Goal: Information Seeking & Learning: Learn about a topic

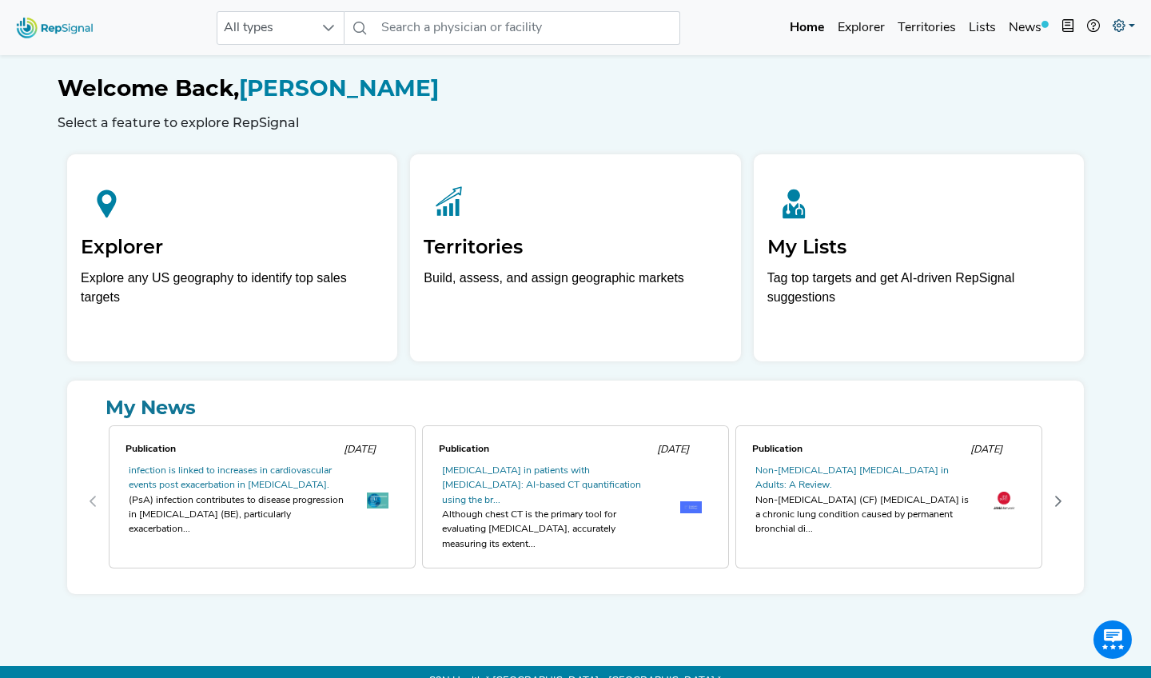
click at [1117, 23] on icon at bounding box center [1119, 25] width 13 height 13
click at [1043, 94] on link "Admin" at bounding box center [1078, 101] width 126 height 32
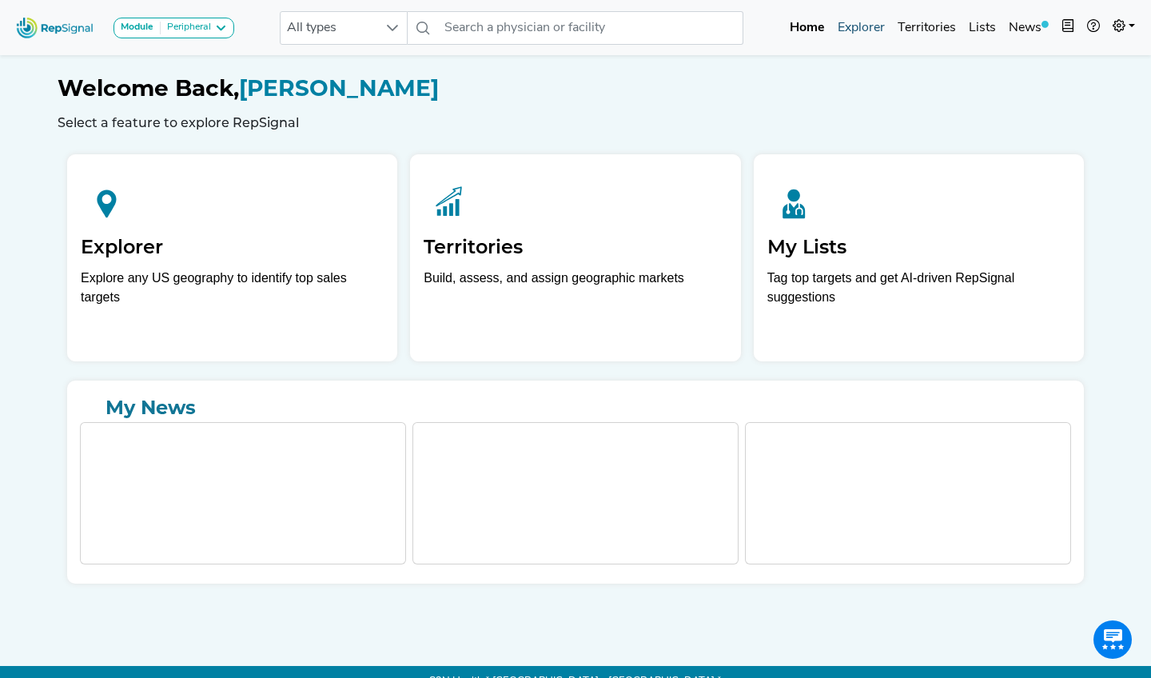
click at [871, 38] on link "Explorer" at bounding box center [861, 28] width 60 height 32
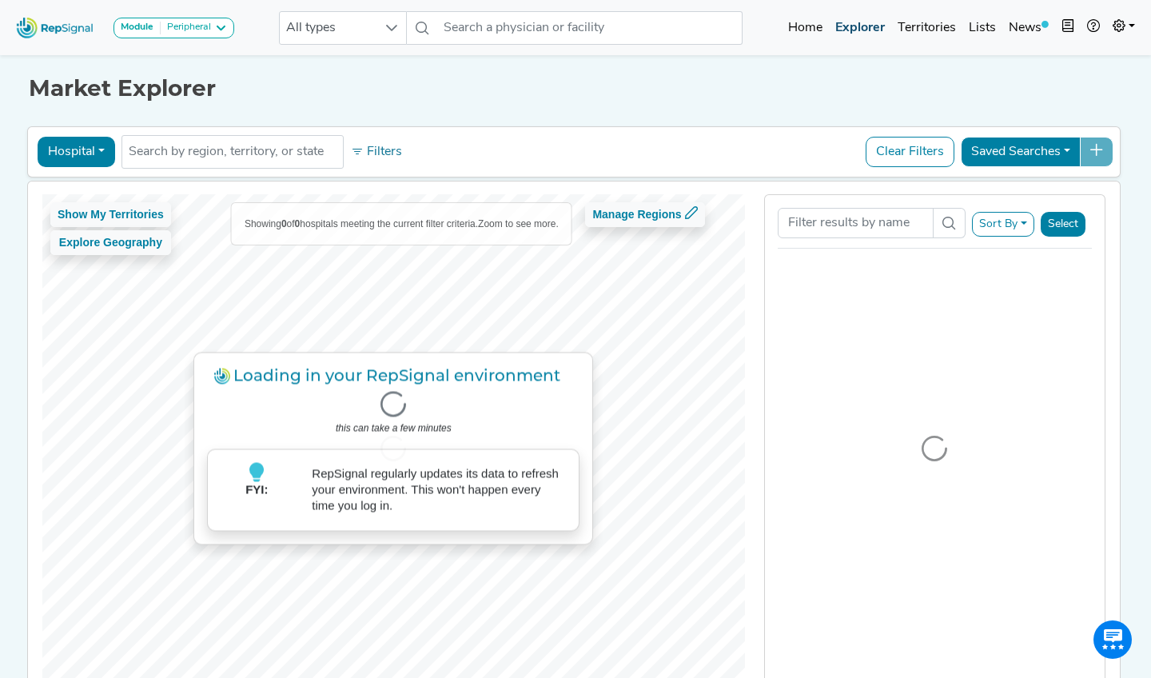
click at [870, 32] on link "Explorer" at bounding box center [860, 28] width 62 height 32
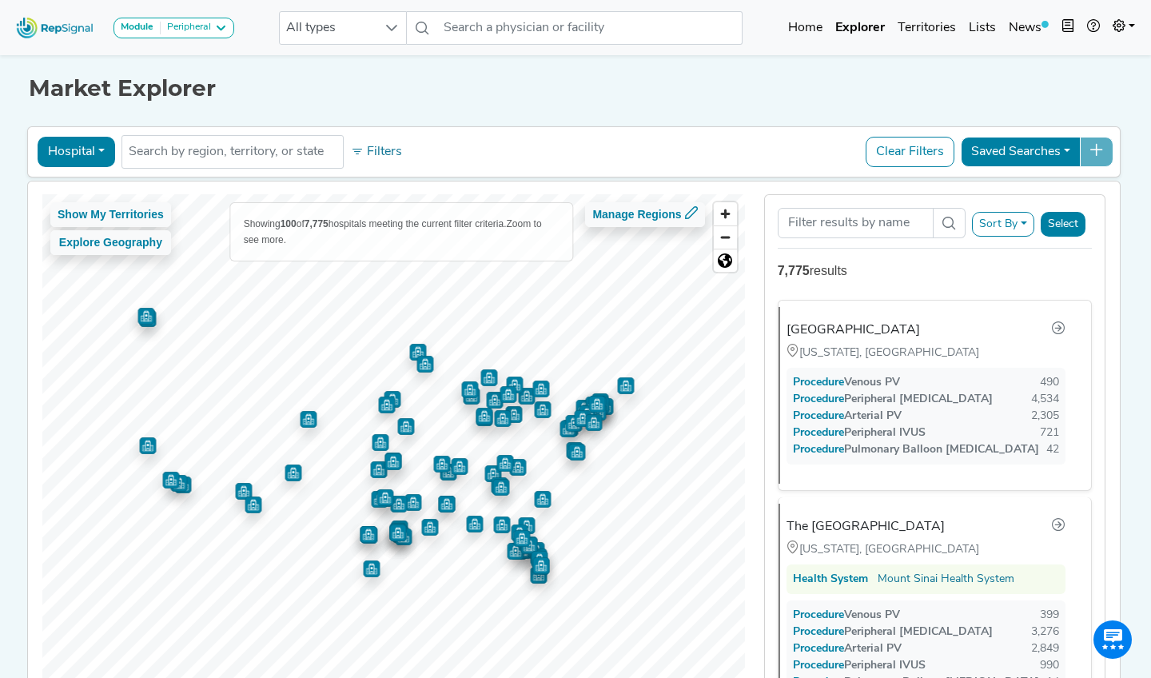
click at [206, 26] on div "Peripheral" at bounding box center [186, 28] width 50 height 13
click at [201, 53] on link "Coronary" at bounding box center [177, 58] width 126 height 23
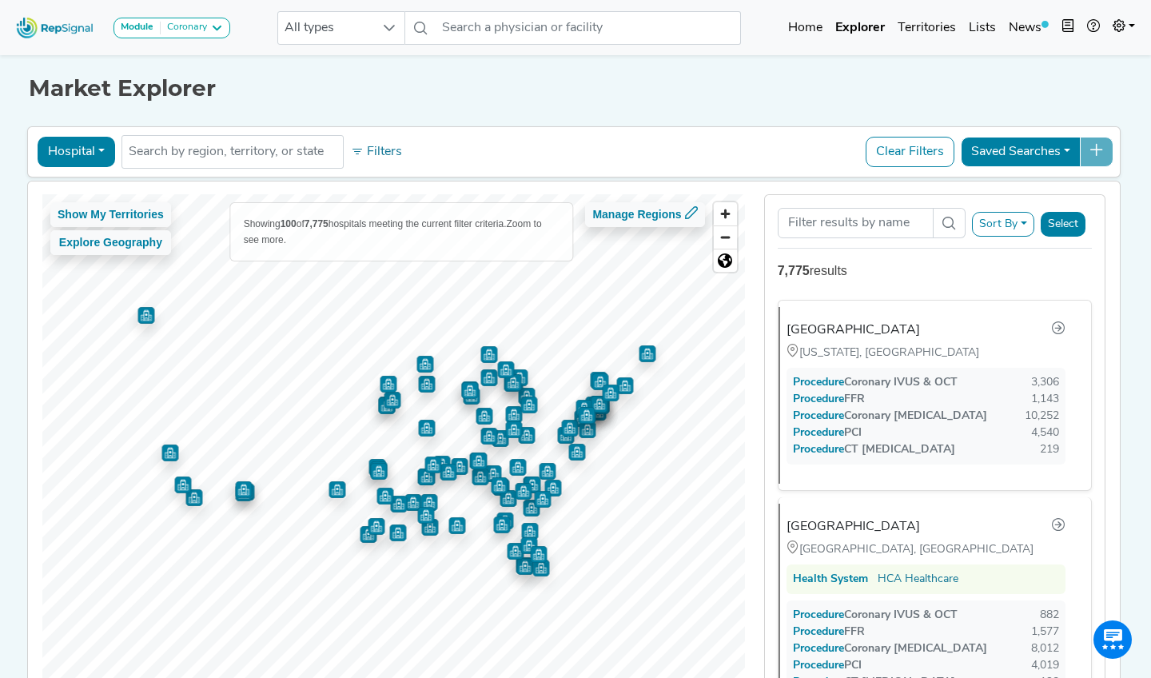
click at [190, 20] on button "Module Coronary" at bounding box center [172, 28] width 117 height 21
click at [379, 90] on h1 "Market Explorer" at bounding box center [576, 88] width 1094 height 27
click at [1016, 217] on button "Sort By" at bounding box center [1003, 224] width 62 height 25
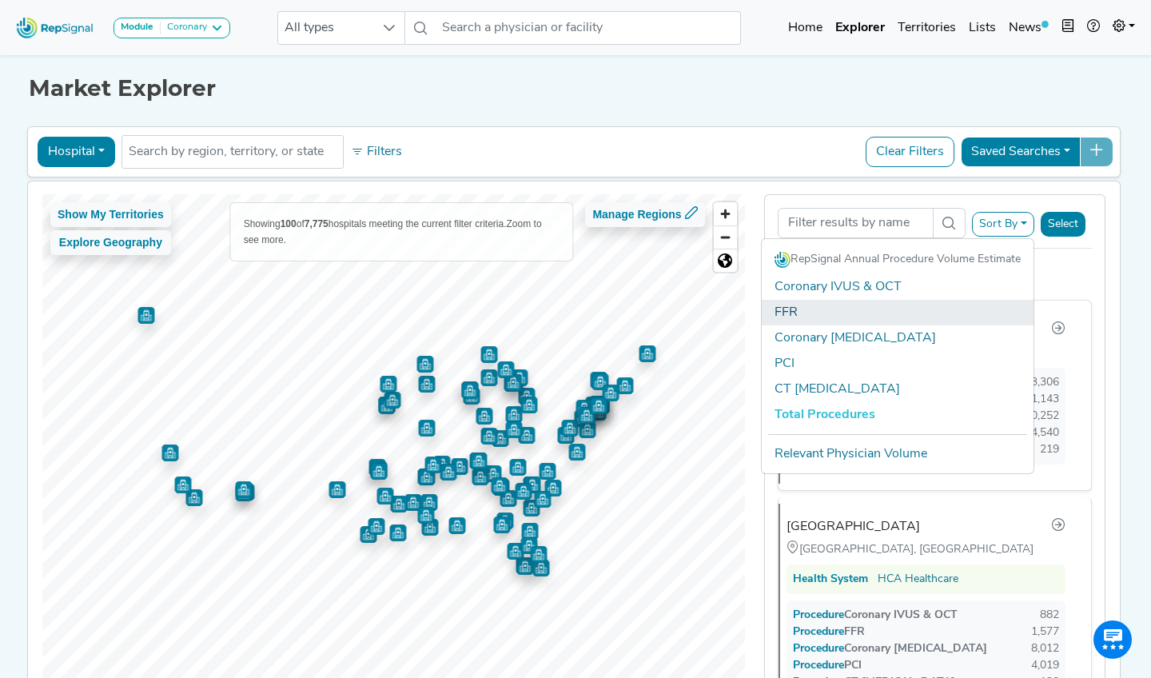
click at [939, 315] on link "FFR" at bounding box center [898, 313] width 272 height 26
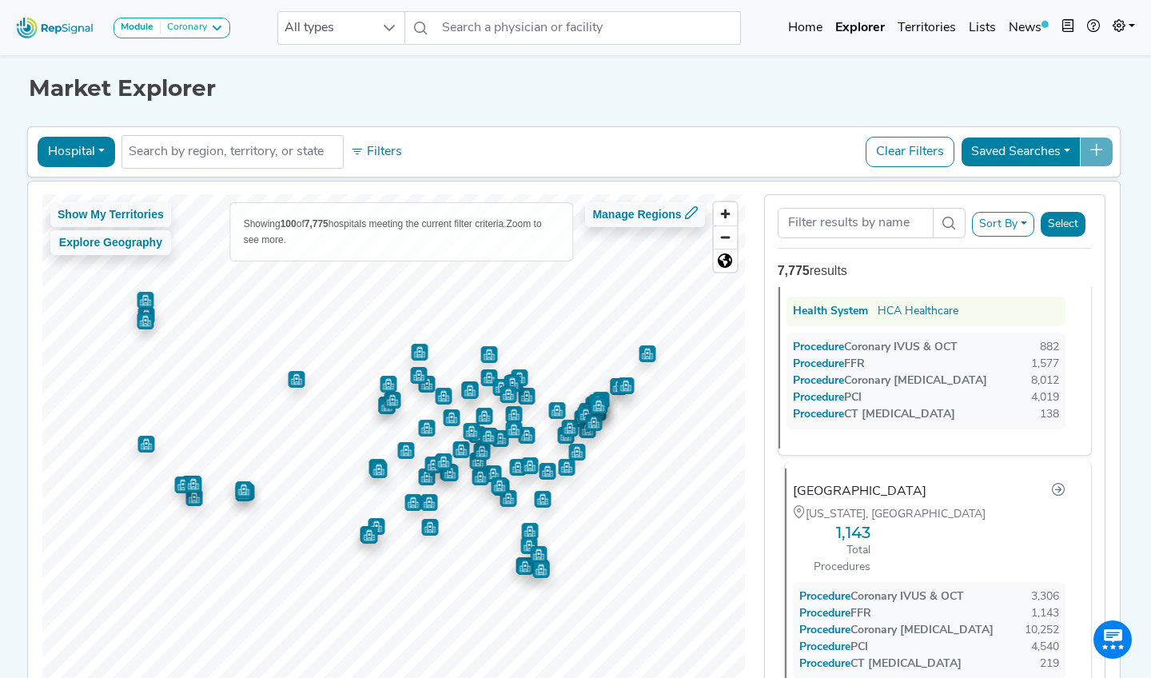
scroll to position [58, 0]
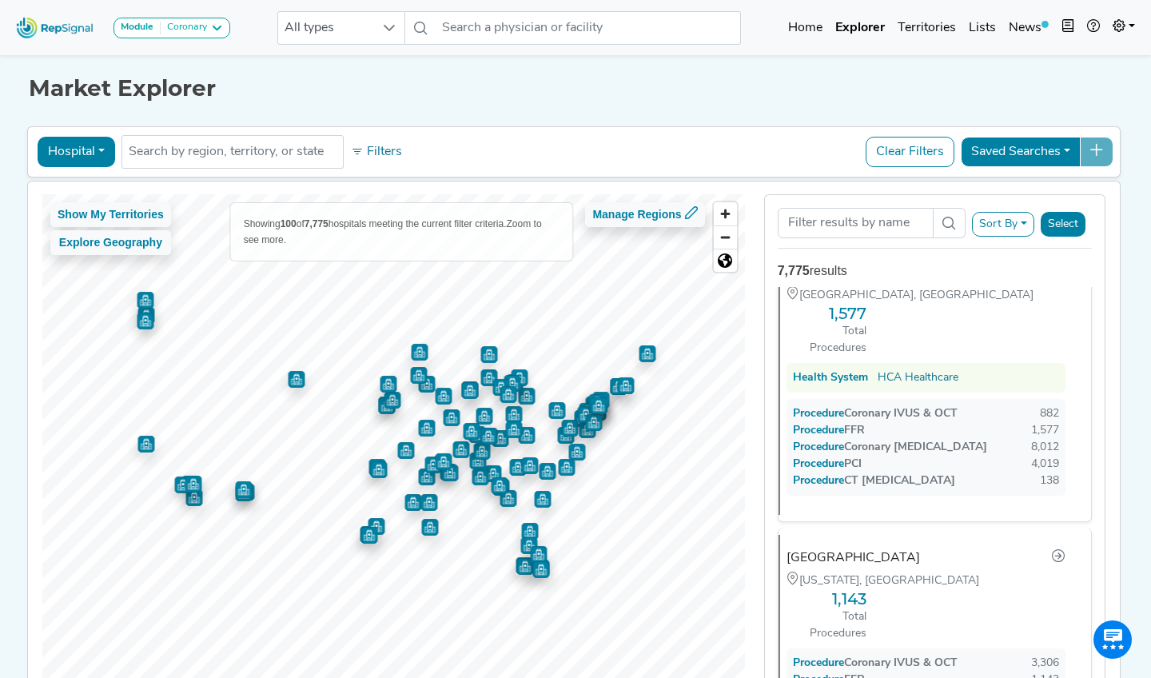
click at [948, 338] on div "Methodist Hospital San Antonio, TX 1,577 Total Procedures Health System HCA Hea…" at bounding box center [929, 381] width 300 height 265
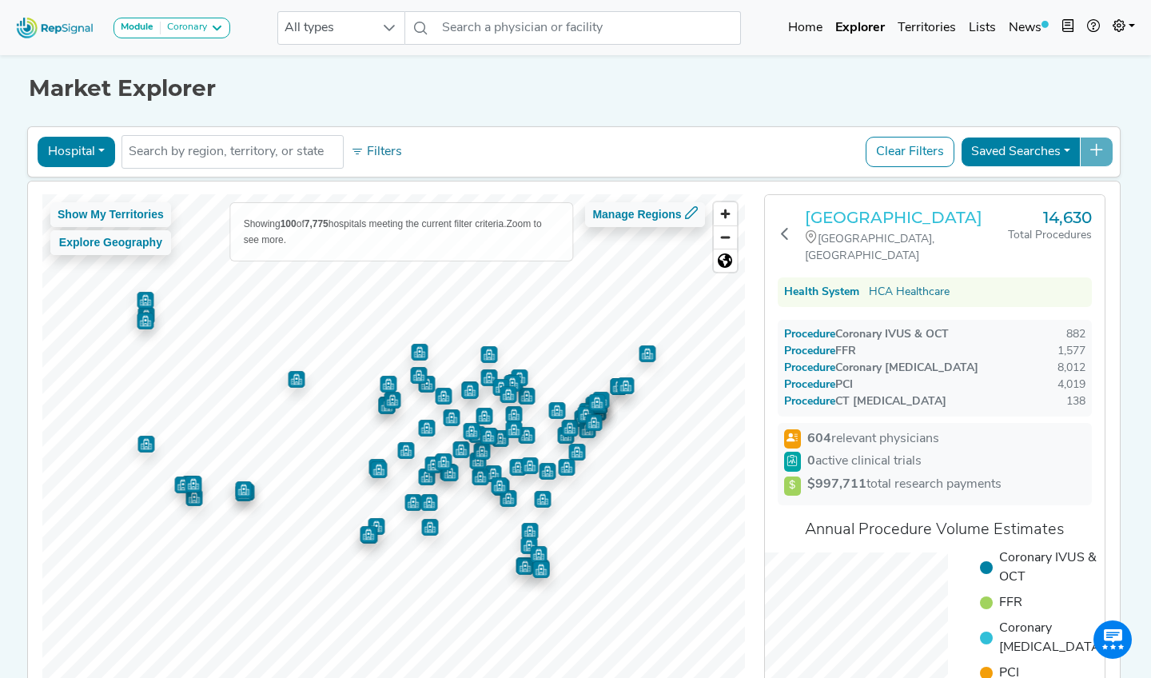
click at [897, 220] on h3 "[GEOGRAPHIC_DATA]" at bounding box center [906, 217] width 203 height 19
click at [895, 220] on h3 "[GEOGRAPHIC_DATA]" at bounding box center [906, 217] width 203 height 19
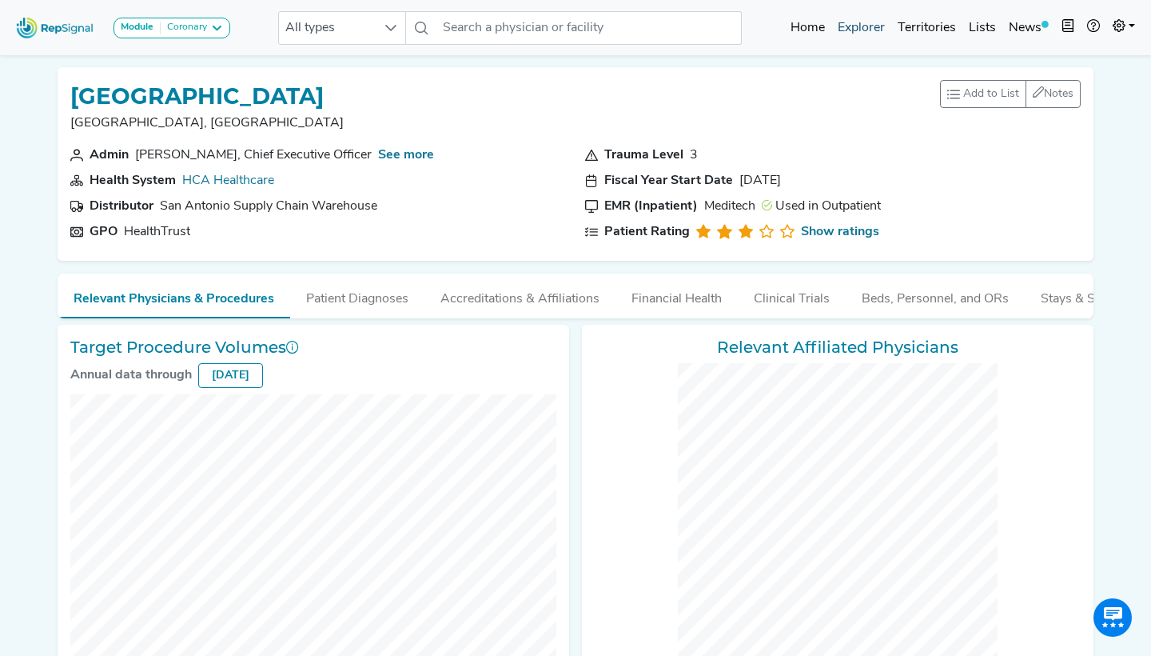
click at [869, 39] on link "Explorer" at bounding box center [861, 28] width 60 height 32
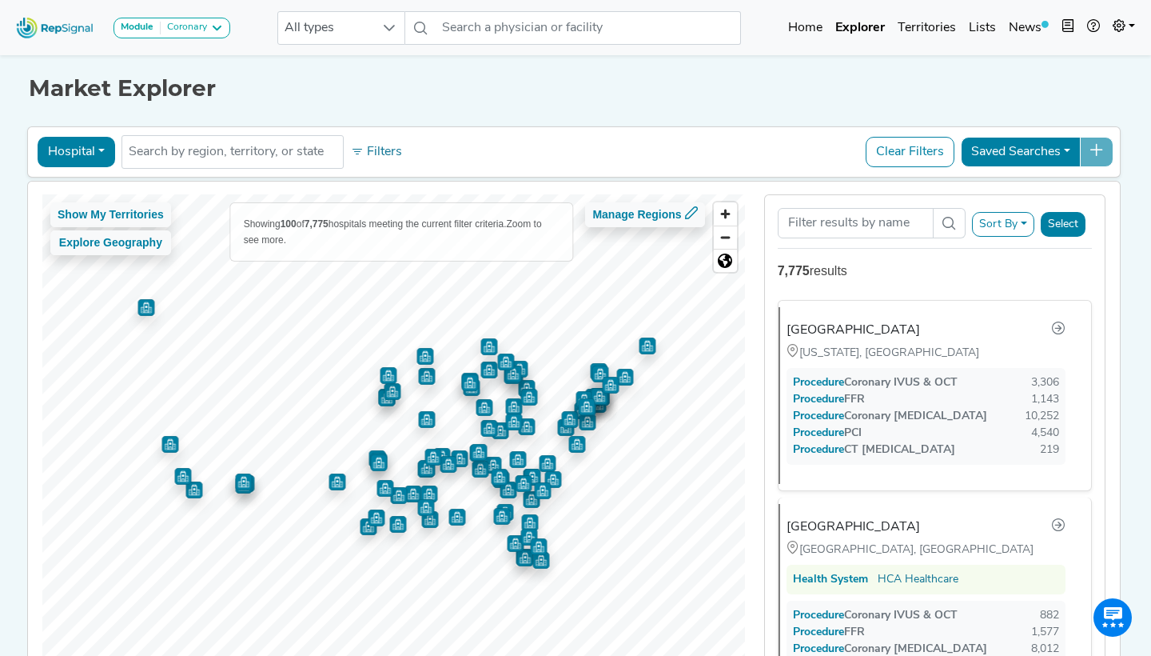
click at [70, 141] on button "Hospital" at bounding box center [77, 152] width 78 height 30
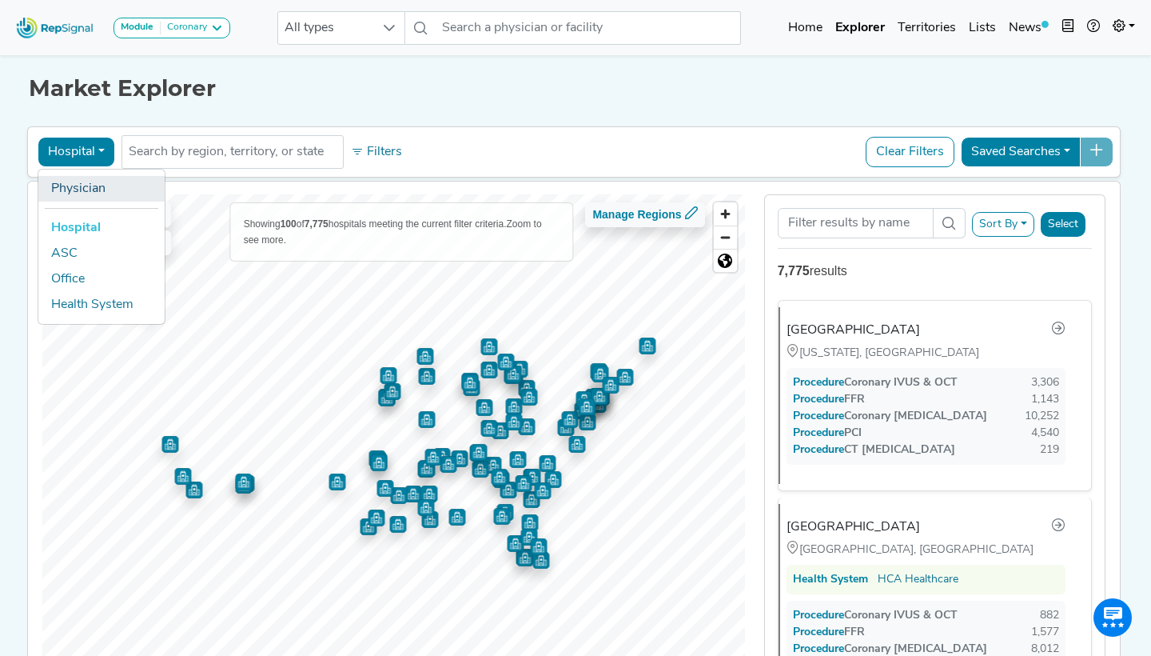
click at [85, 190] on link "Physician" at bounding box center [101, 189] width 126 height 26
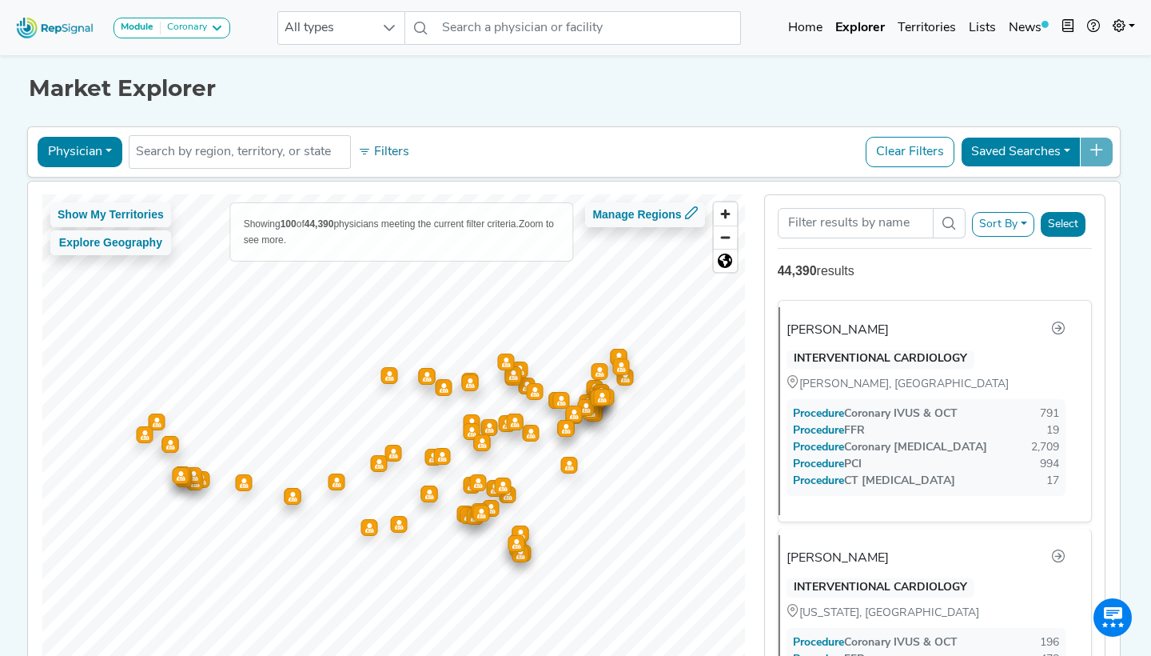
click at [1007, 229] on button "Sort By" at bounding box center [1003, 224] width 62 height 25
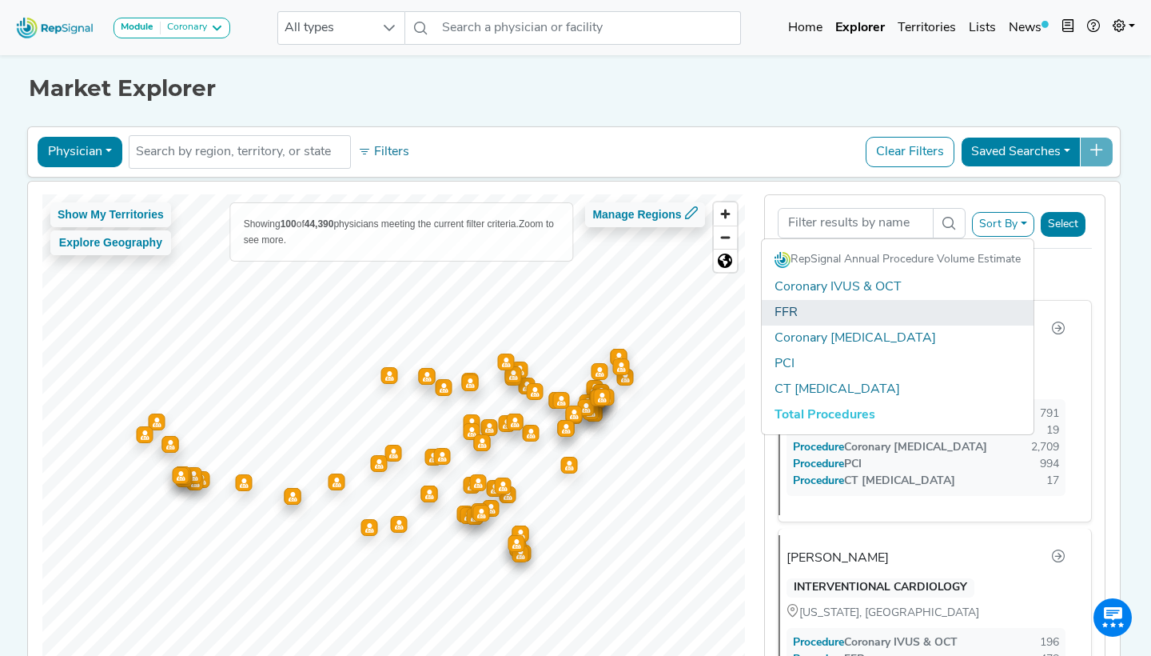
click at [879, 311] on link "FFR" at bounding box center [898, 313] width 272 height 26
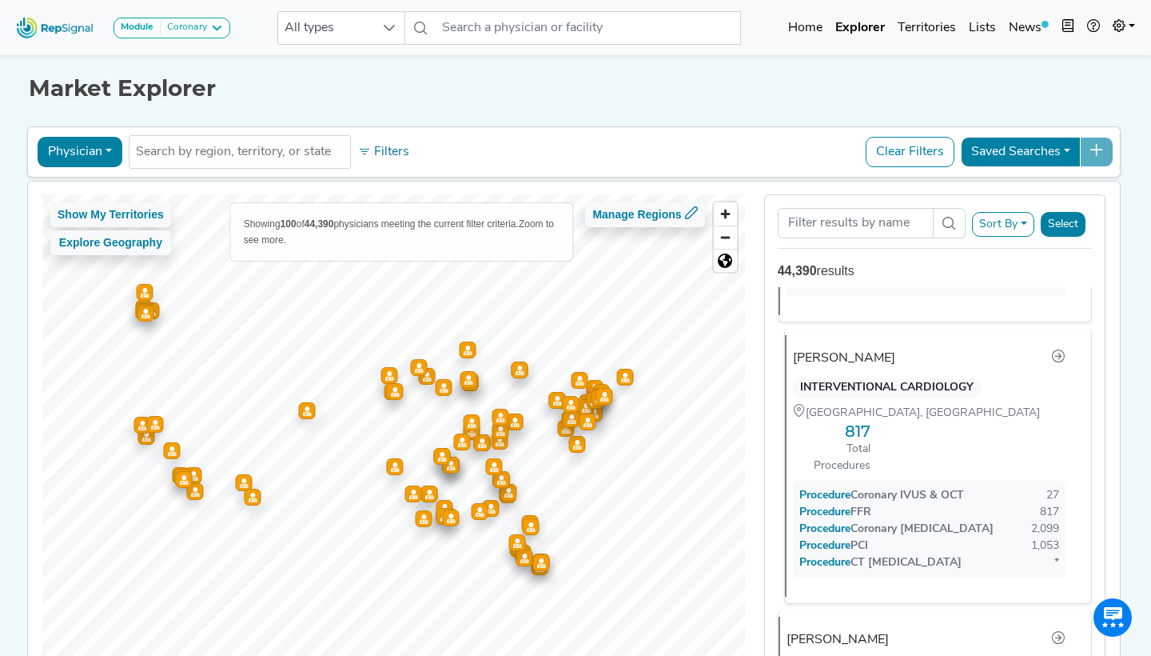
scroll to position [252, 0]
click at [88, 158] on button "Physician" at bounding box center [80, 152] width 85 height 30
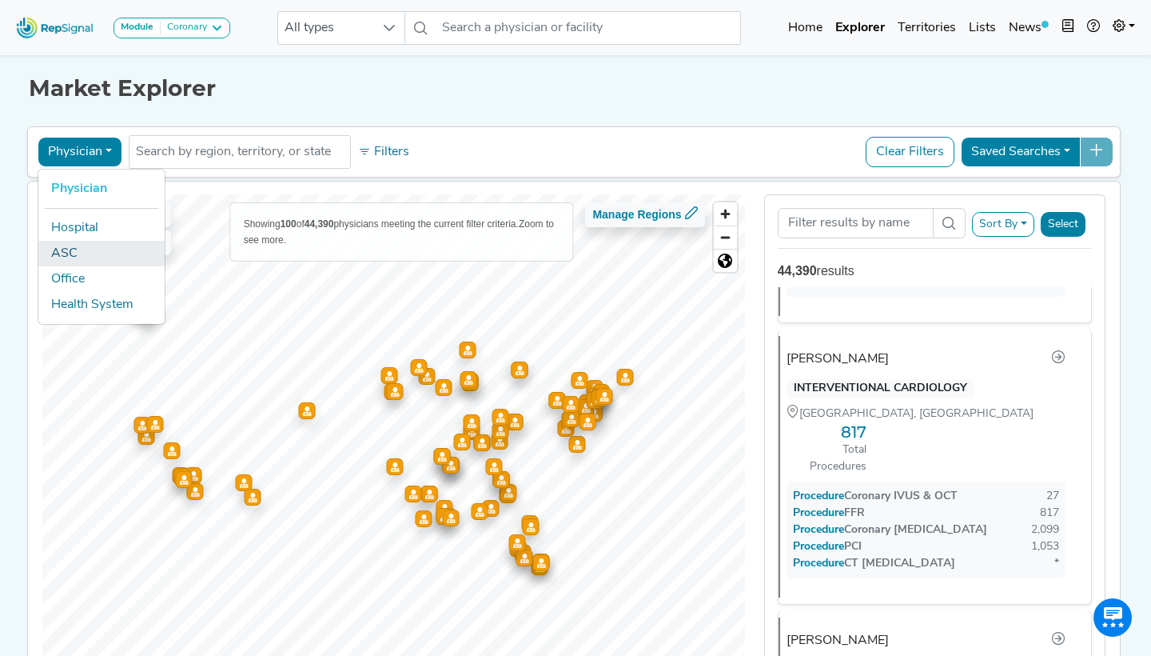
click at [86, 258] on link "ASC" at bounding box center [101, 254] width 126 height 26
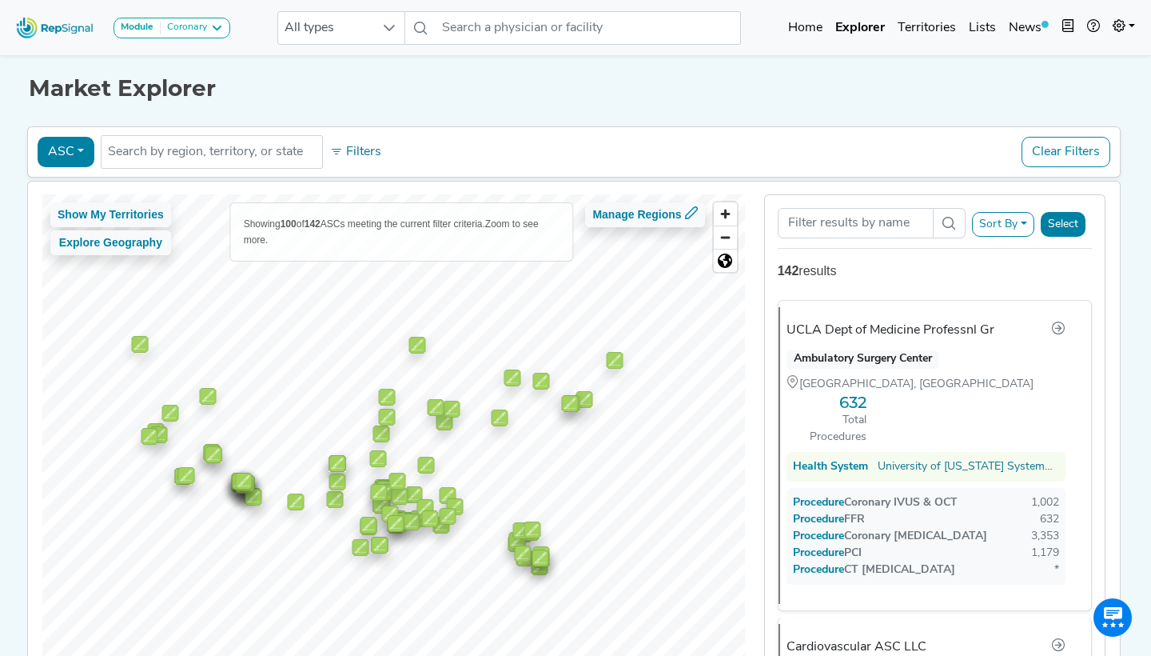
click at [60, 149] on button "ASC" at bounding box center [66, 152] width 57 height 30
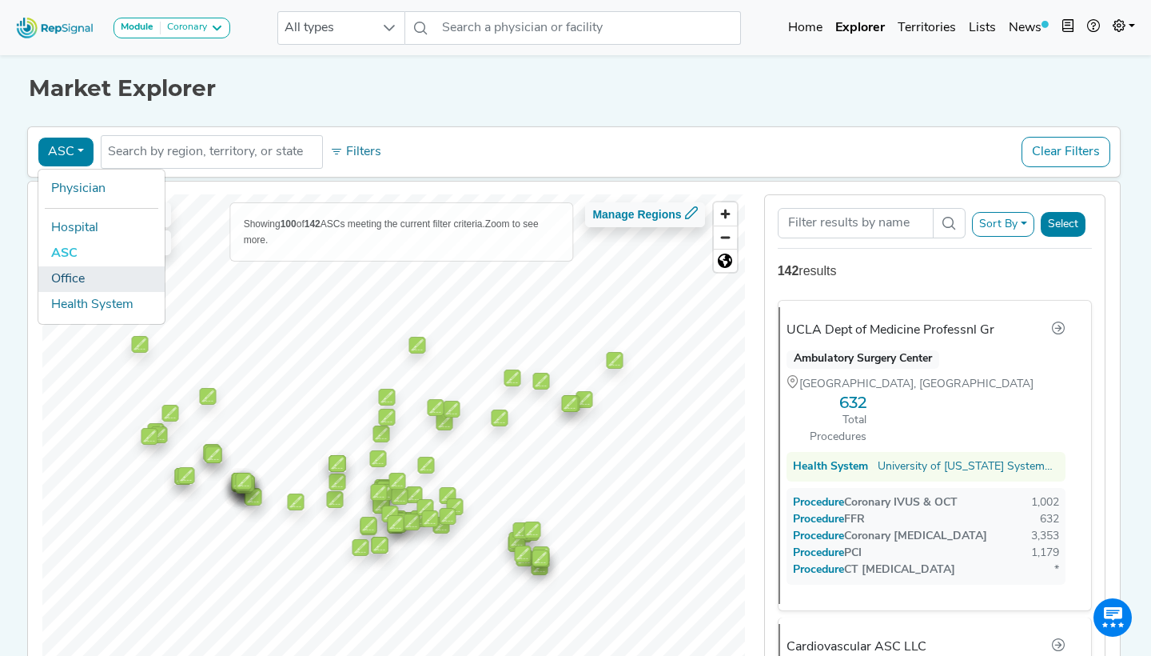
click at [94, 277] on link "Office" at bounding box center [101, 279] width 126 height 26
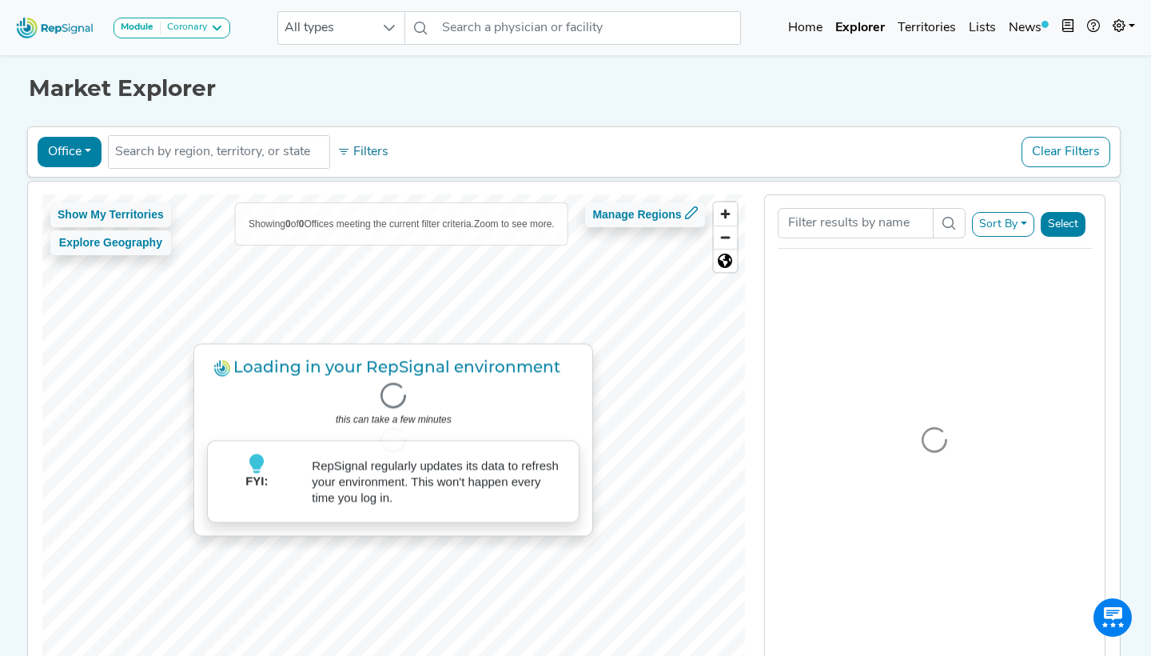
click at [82, 167] on div "Office Physician Hospital ASC Office Health System No results found Filters Cle…" at bounding box center [573, 152] width 1079 height 37
click at [82, 161] on button "Office" at bounding box center [70, 152] width 64 height 30
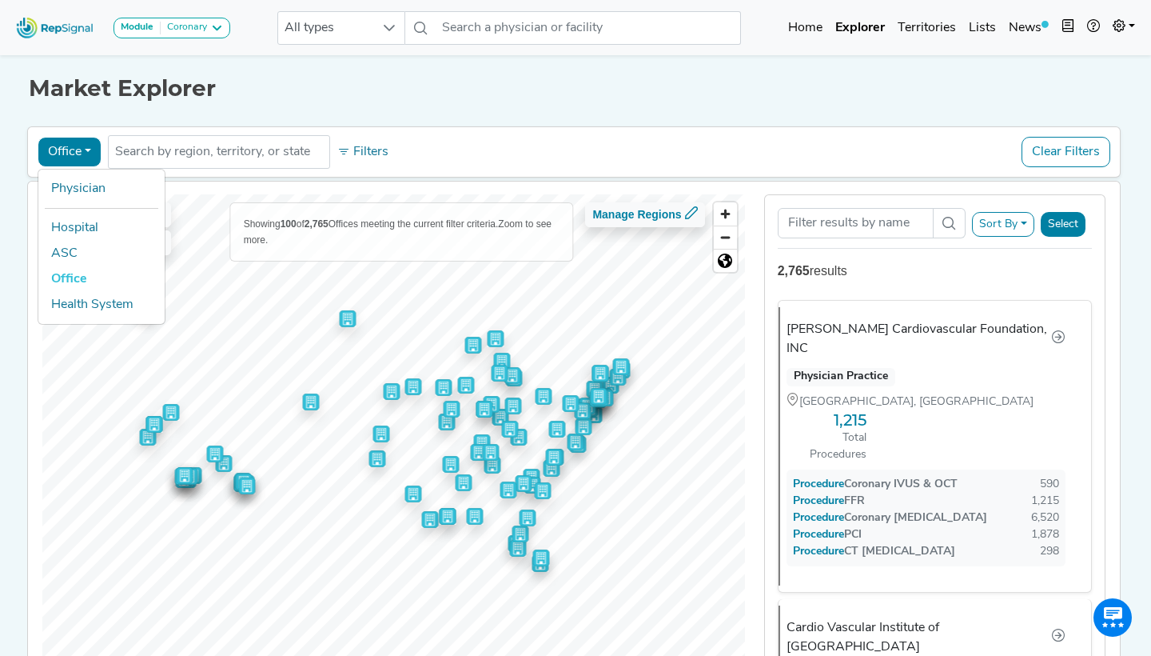
click at [547, 136] on div "Office Physician Hospital ASC Office Health System No results found Filters Cle…" at bounding box center [573, 152] width 1079 height 37
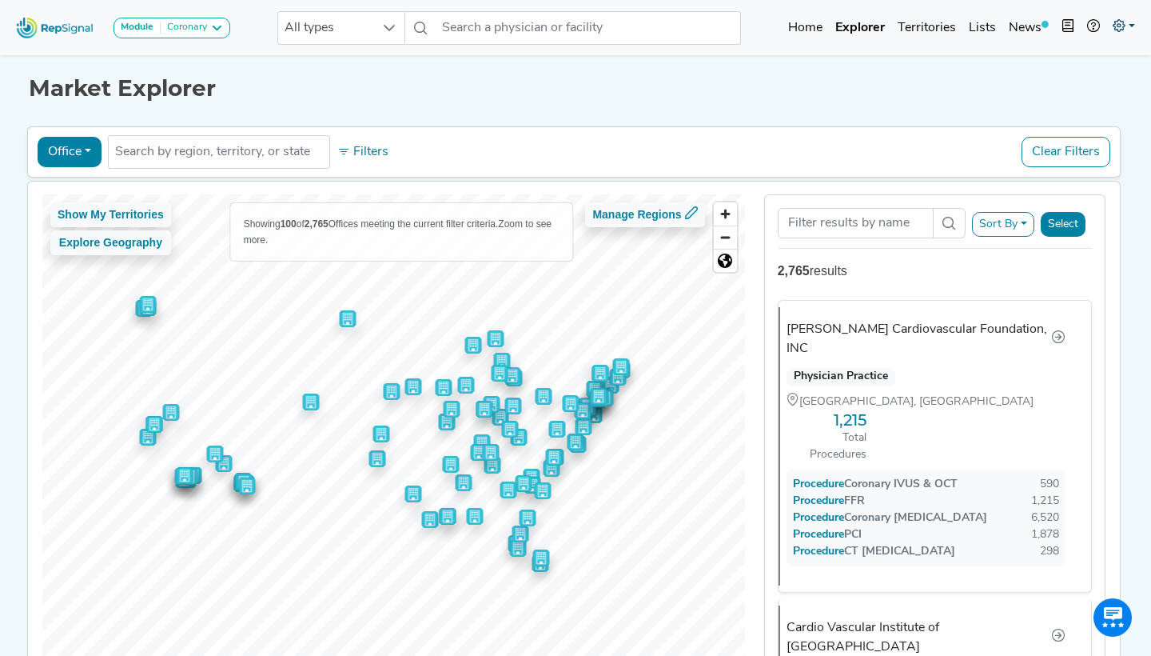
click at [1116, 26] on icon at bounding box center [1119, 25] width 13 height 13
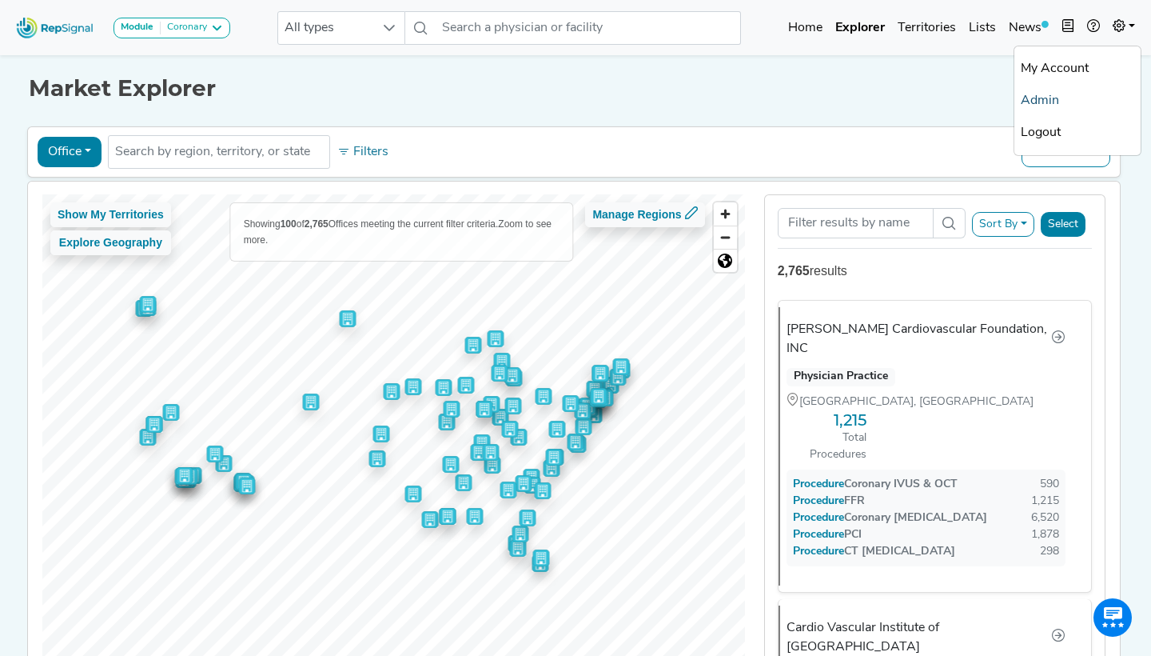
click at [1047, 101] on link "Admin" at bounding box center [1078, 101] width 126 height 32
